Goal: Information Seeking & Learning: Check status

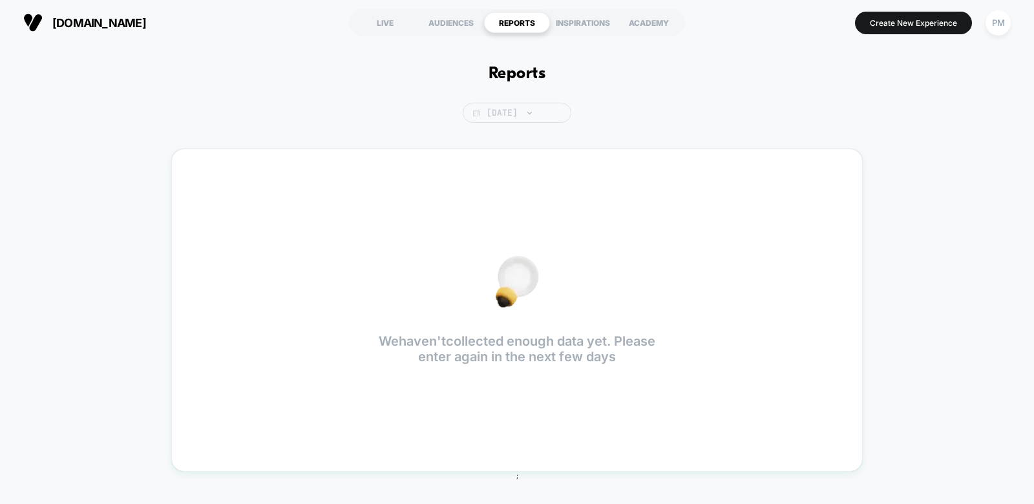
click at [502, 113] on span "[DATE]" at bounding box center [517, 113] width 109 height 20
select select "*"
select select "****"
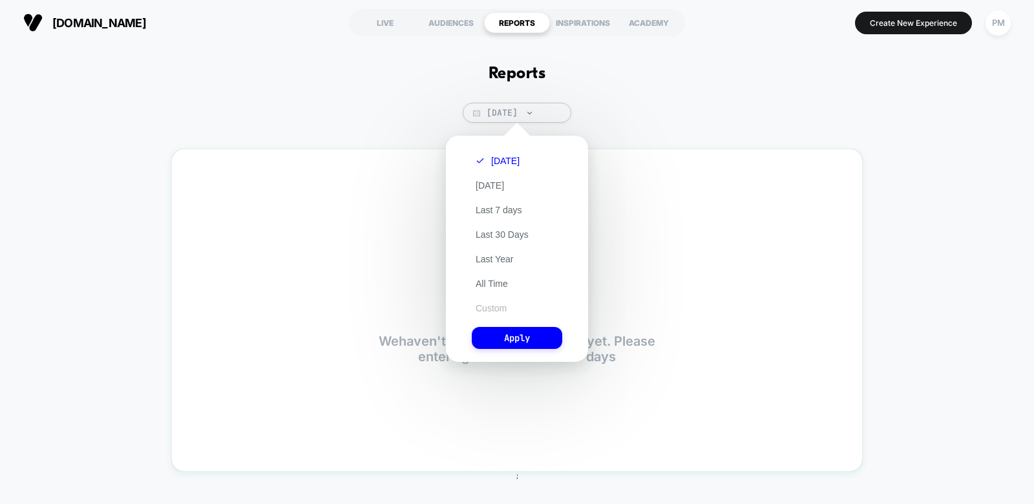
click at [491, 308] on button "Custom" at bounding box center [491, 308] width 39 height 12
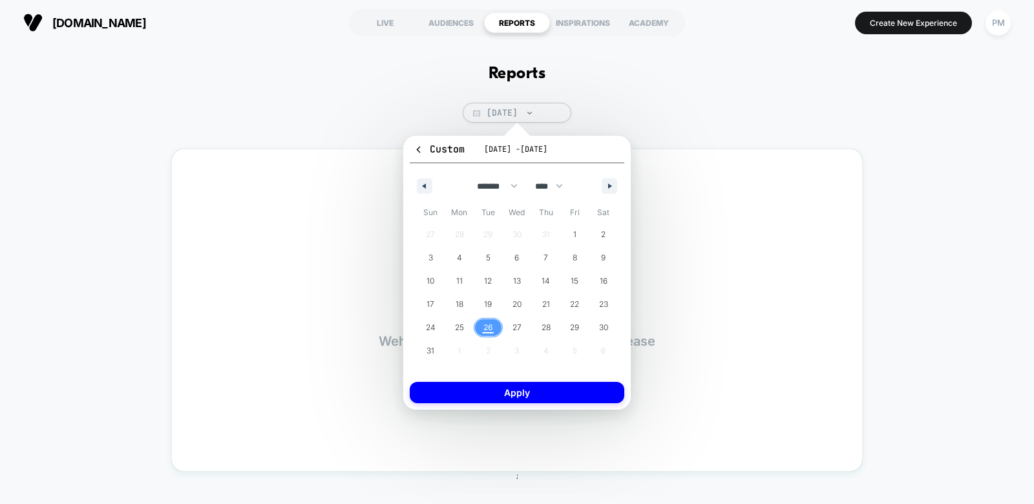
click at [487, 330] on span "26" at bounding box center [488, 327] width 10 height 23
click at [502, 398] on button "Apply" at bounding box center [517, 392] width 215 height 21
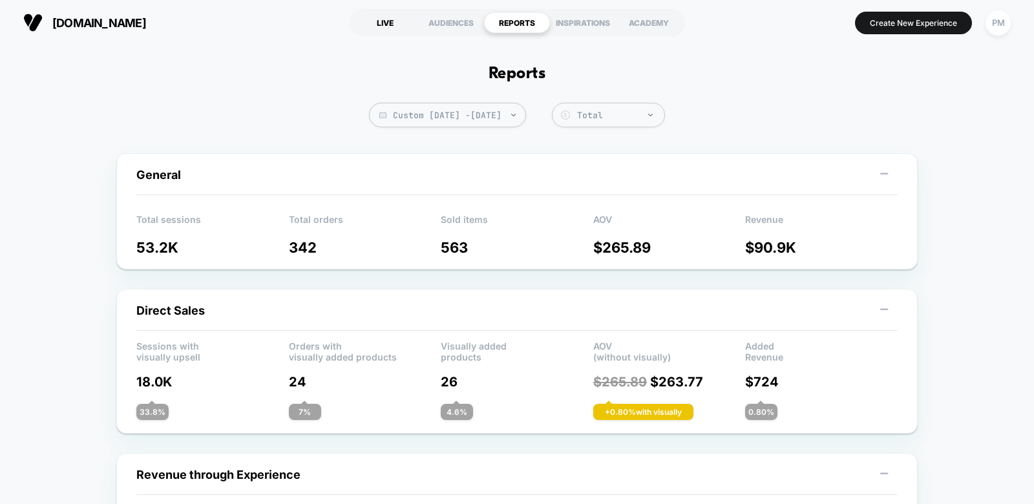
click at [383, 29] on div "LIVE" at bounding box center [385, 22] width 66 height 21
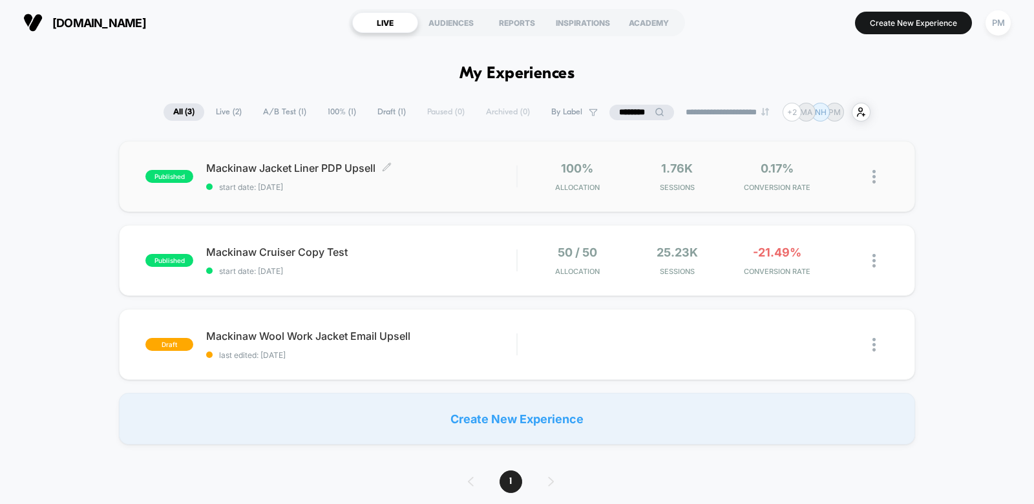
click at [335, 165] on span "Mackinaw Jacket Liner PDP Upsell Click to edit experience details" at bounding box center [361, 168] width 310 height 13
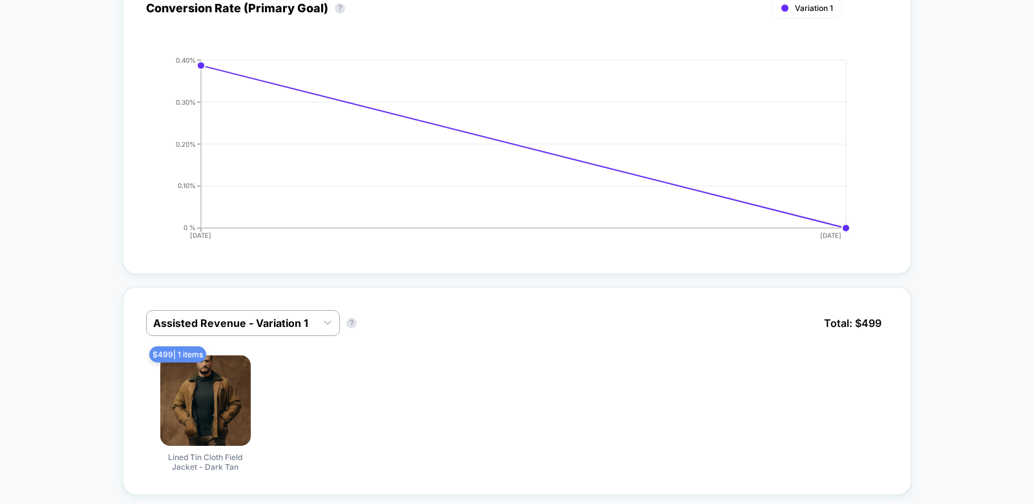
scroll to position [566, 0]
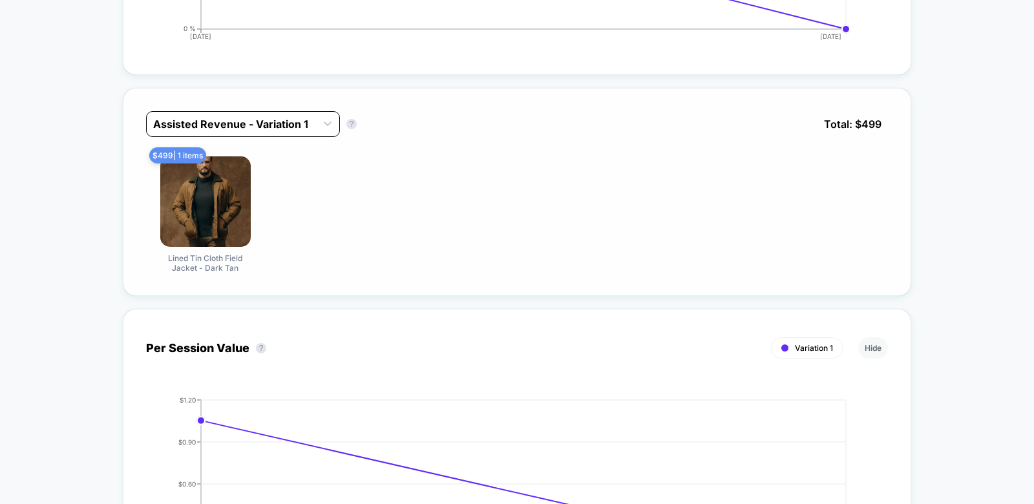
click at [277, 129] on div "Assisted Revenue - Variation 1" at bounding box center [231, 124] width 169 height 21
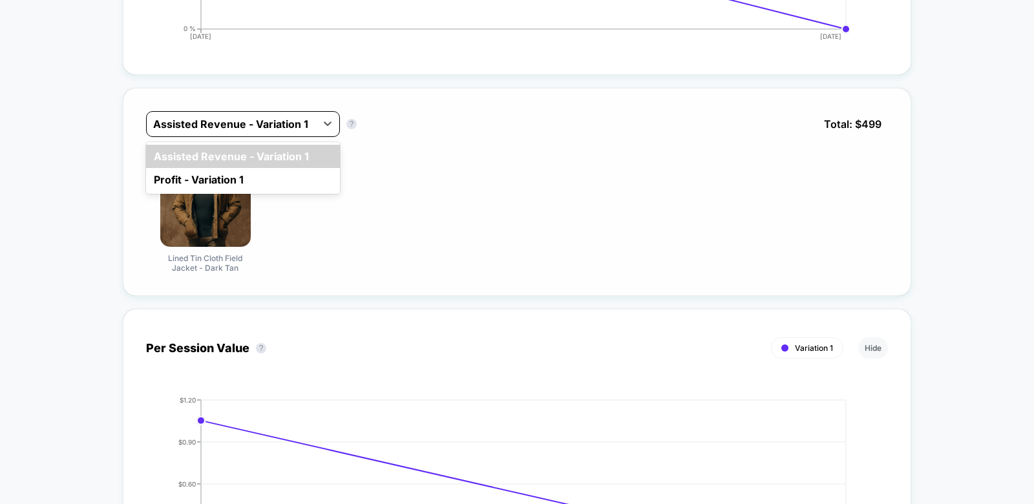
click at [277, 129] on div "Assisted Revenue - Variation 1" at bounding box center [231, 124] width 169 height 21
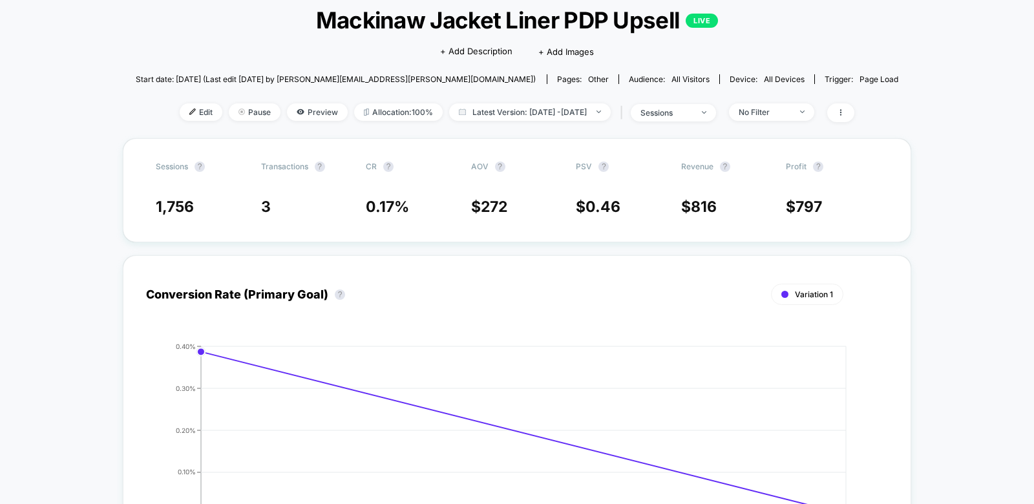
scroll to position [0, 0]
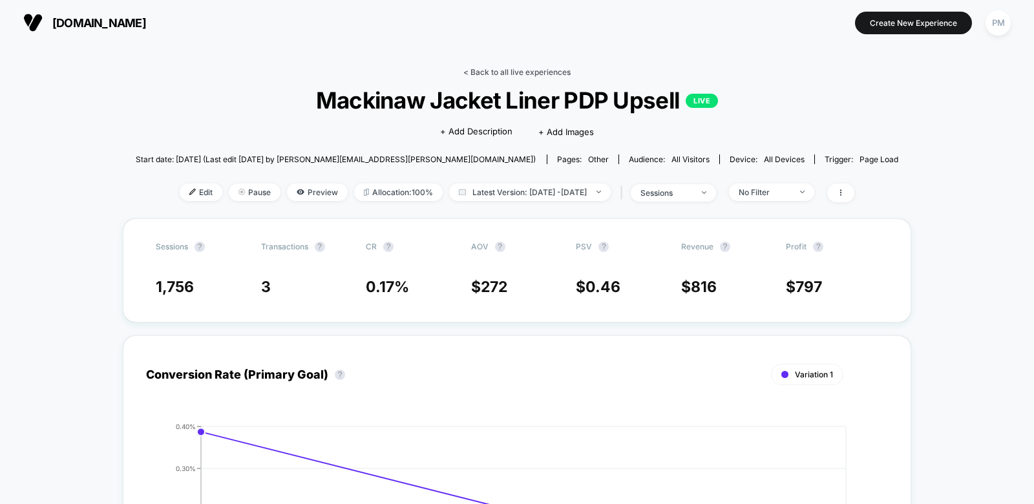
click at [493, 74] on link "< Back to all live experiences" at bounding box center [516, 72] width 107 height 10
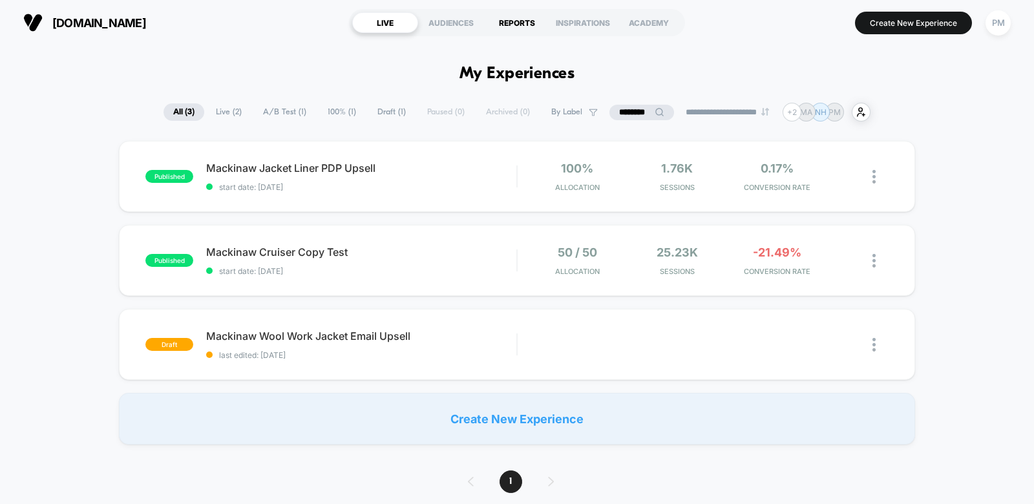
click at [511, 12] on div "REPORTS" at bounding box center [517, 22] width 66 height 21
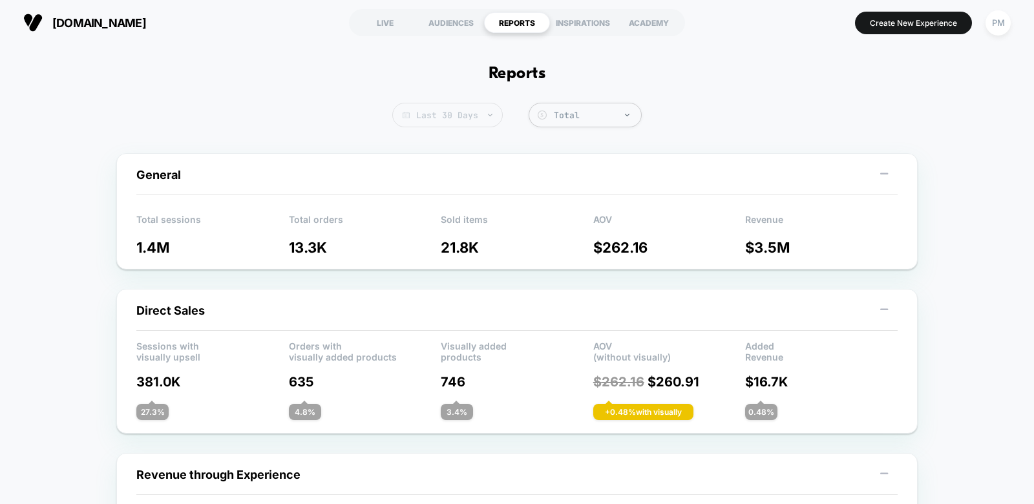
click at [475, 118] on span "Last 30 Days" at bounding box center [447, 115] width 111 height 25
select select "*"
select select "****"
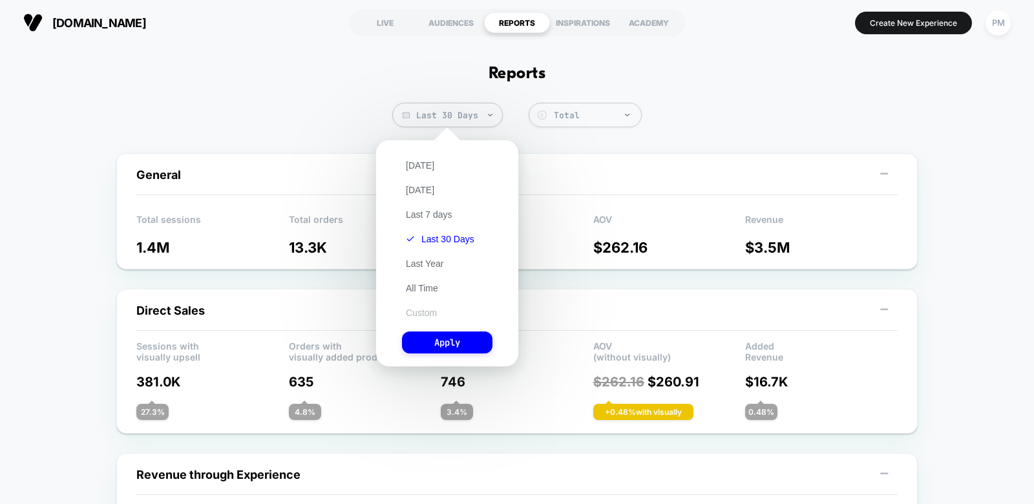
click at [425, 310] on button "Custom" at bounding box center [421, 313] width 39 height 12
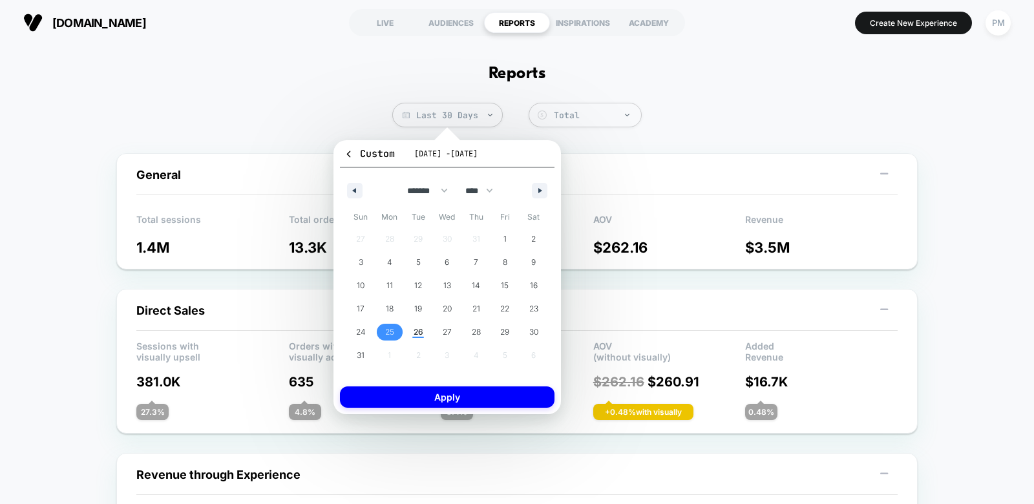
click at [390, 326] on span "25" at bounding box center [389, 332] width 9 height 23
click at [424, 326] on span "26" at bounding box center [418, 332] width 29 height 17
click at [440, 387] on button "Apply" at bounding box center [447, 397] width 215 height 21
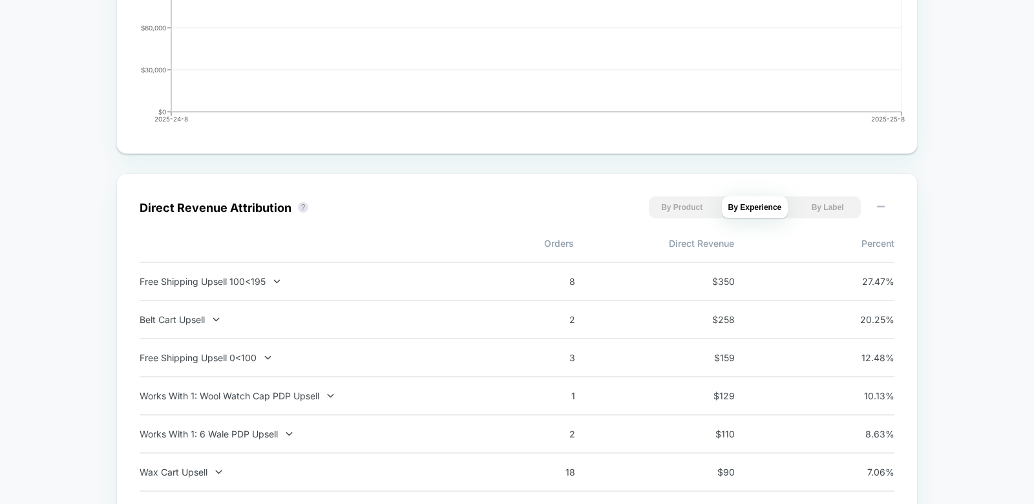
scroll to position [748, 0]
click at [276, 281] on icon at bounding box center [277, 281] width 6 height 4
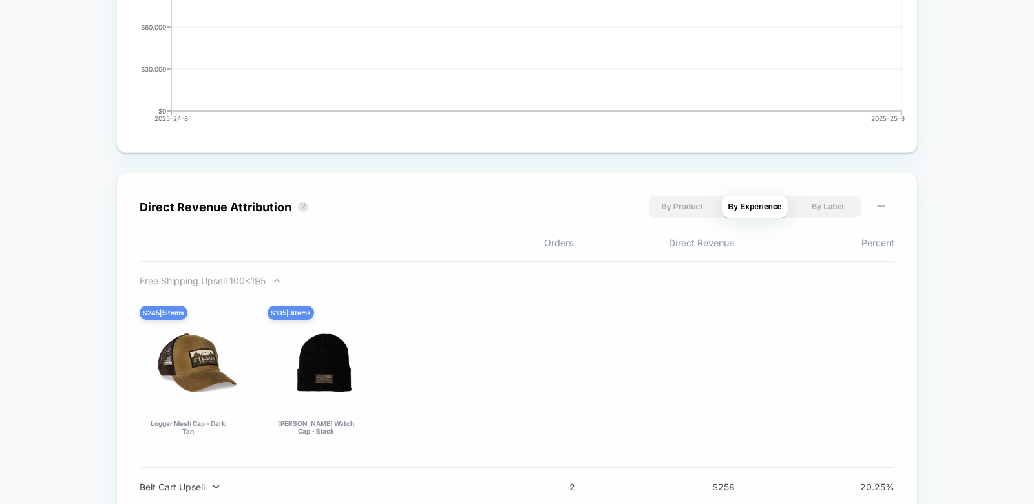
click at [270, 281] on div at bounding box center [269, 281] width 6 height 1
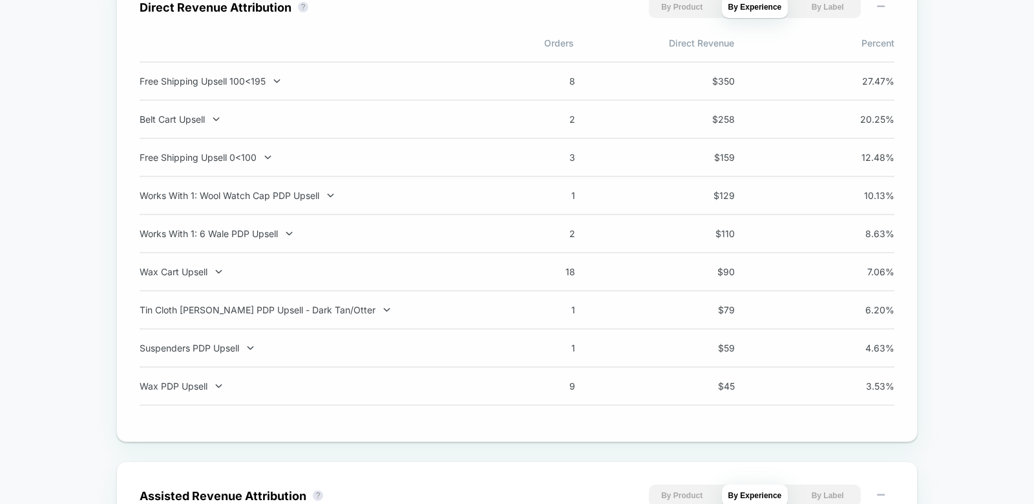
scroll to position [999, 0]
